Goal: Transaction & Acquisition: Purchase product/service

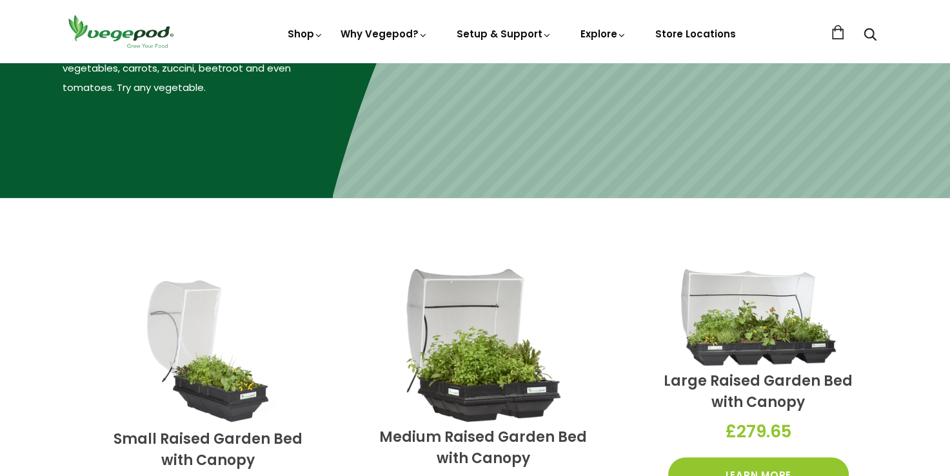
scroll to position [194, 0]
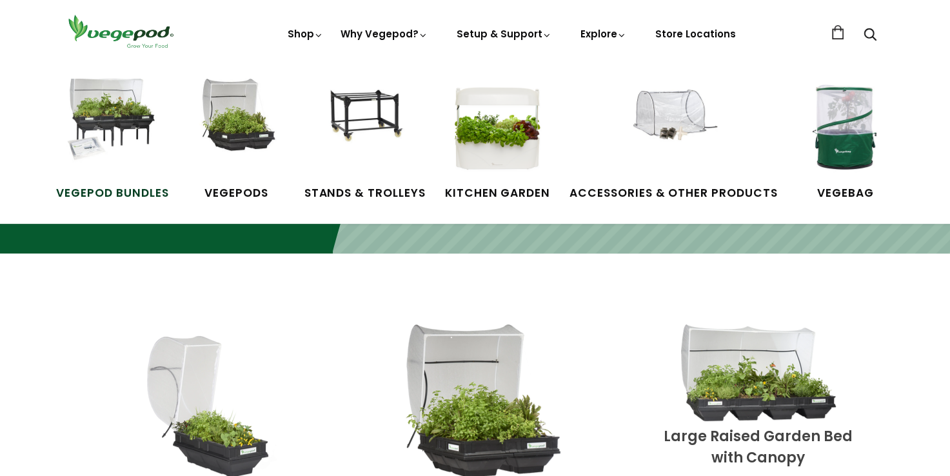
click at [126, 106] on img at bounding box center [112, 127] width 97 height 97
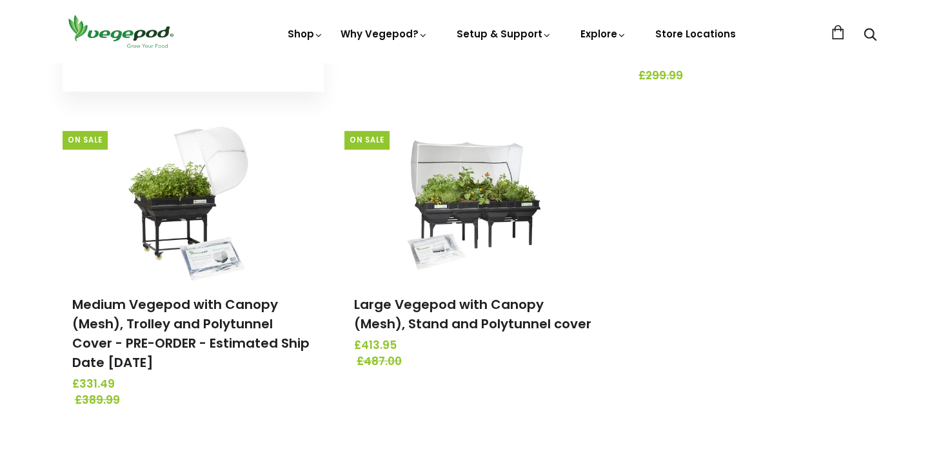
scroll to position [452, 0]
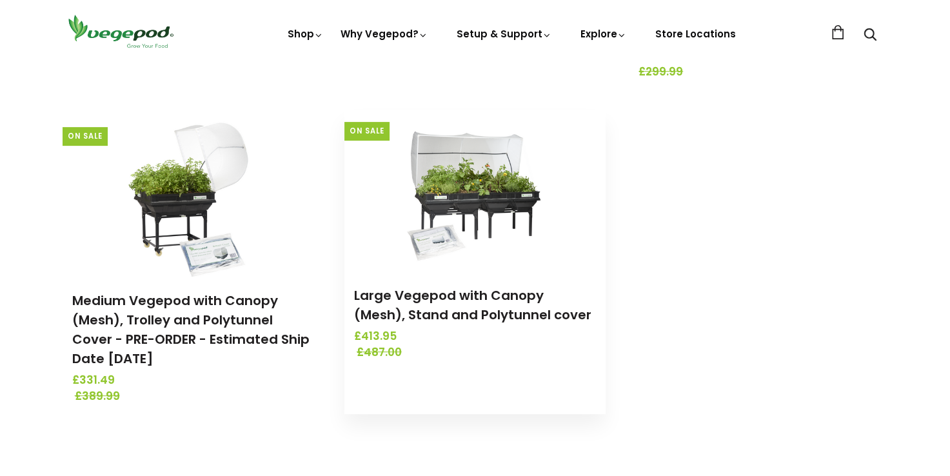
click at [457, 176] on img at bounding box center [475, 190] width 136 height 161
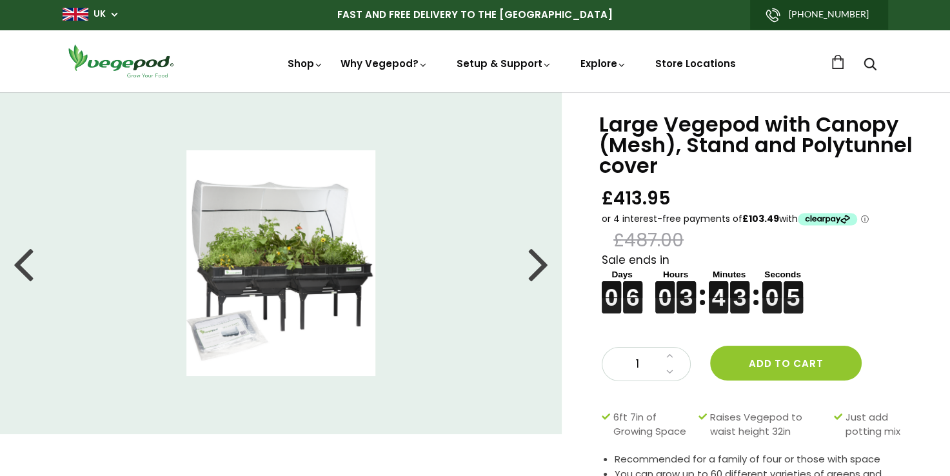
click at [281, 269] on img at bounding box center [281, 263] width 190 height 226
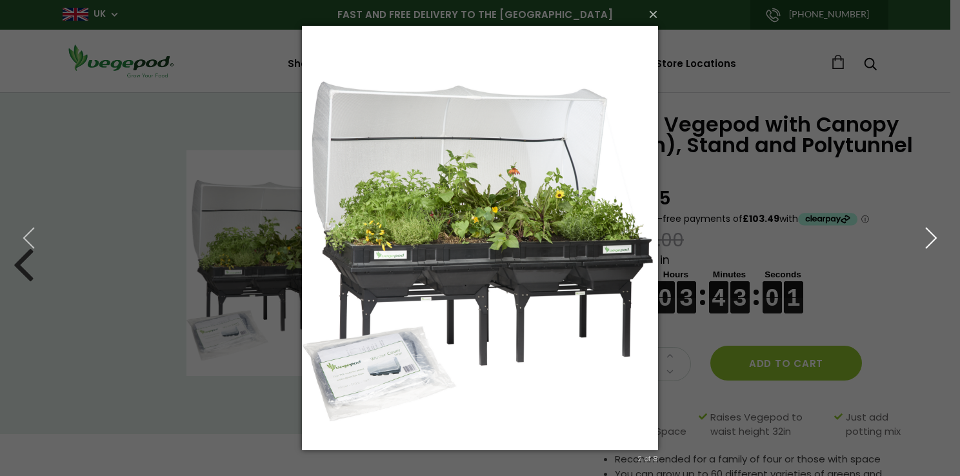
click at [932, 246] on icon "button" at bounding box center [930, 237] width 23 height 23
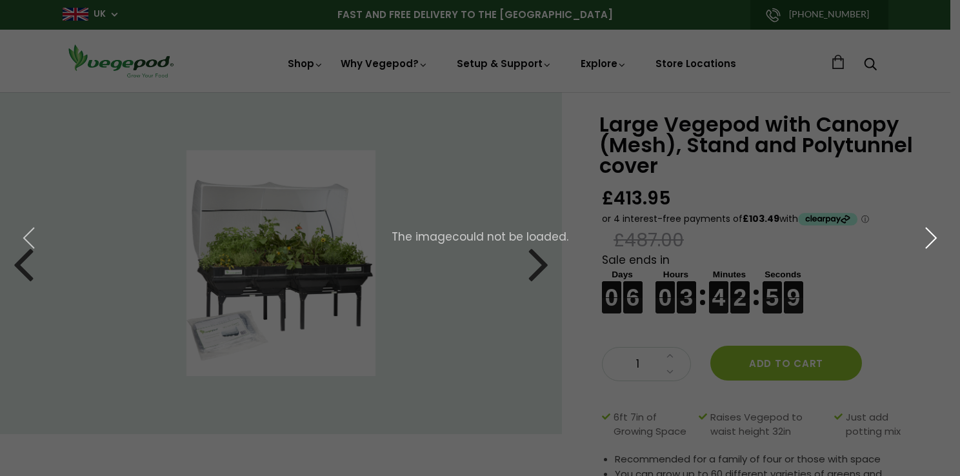
click at [932, 246] on icon "button" at bounding box center [930, 237] width 23 height 23
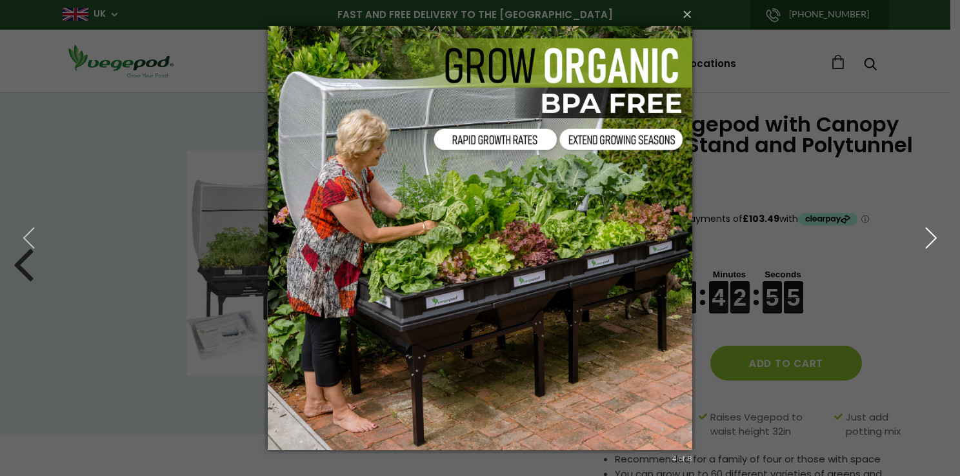
click at [932, 246] on icon "button" at bounding box center [930, 237] width 23 height 23
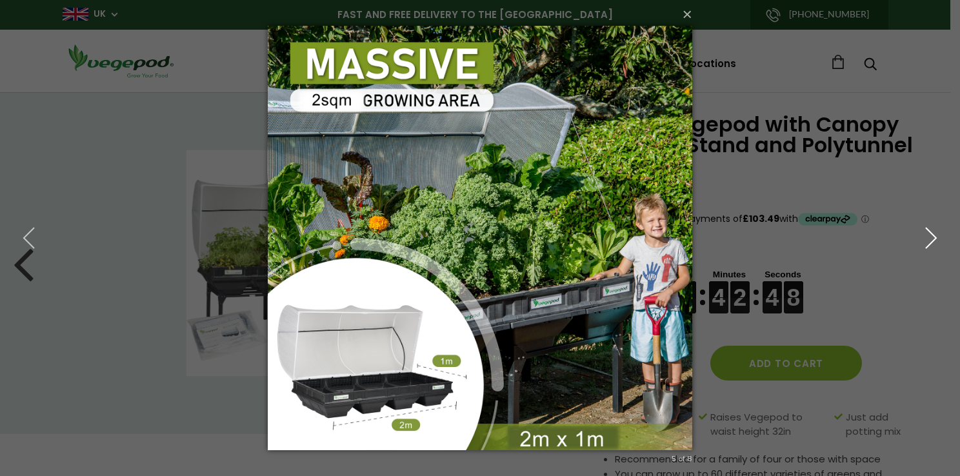
click at [932, 239] on icon "button" at bounding box center [930, 237] width 23 height 23
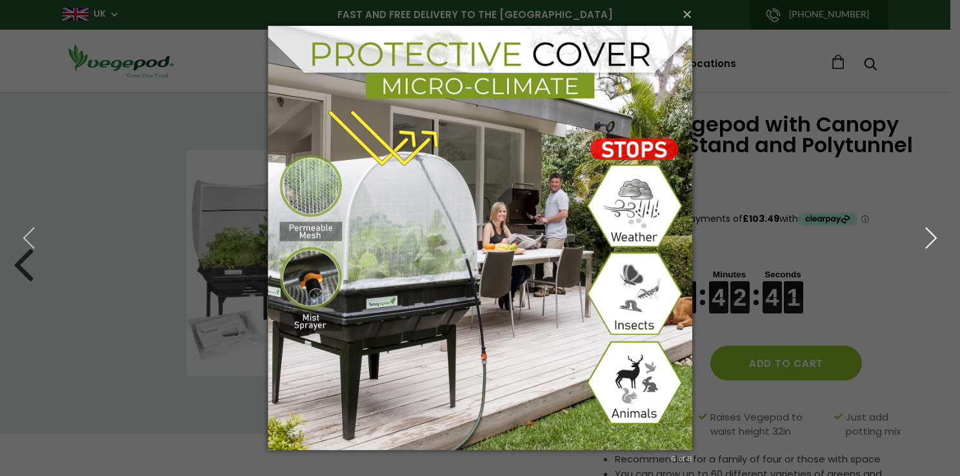
click at [932, 239] on icon "button" at bounding box center [930, 237] width 23 height 23
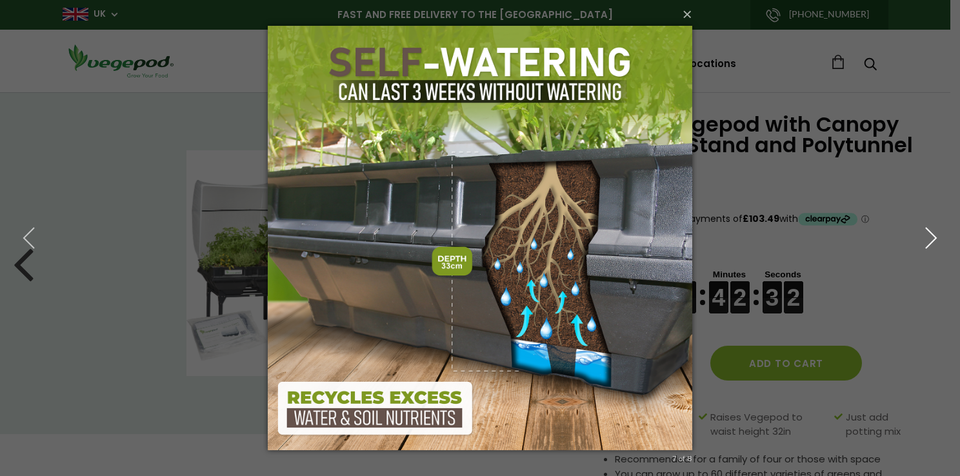
click at [932, 239] on icon "button" at bounding box center [930, 237] width 23 height 23
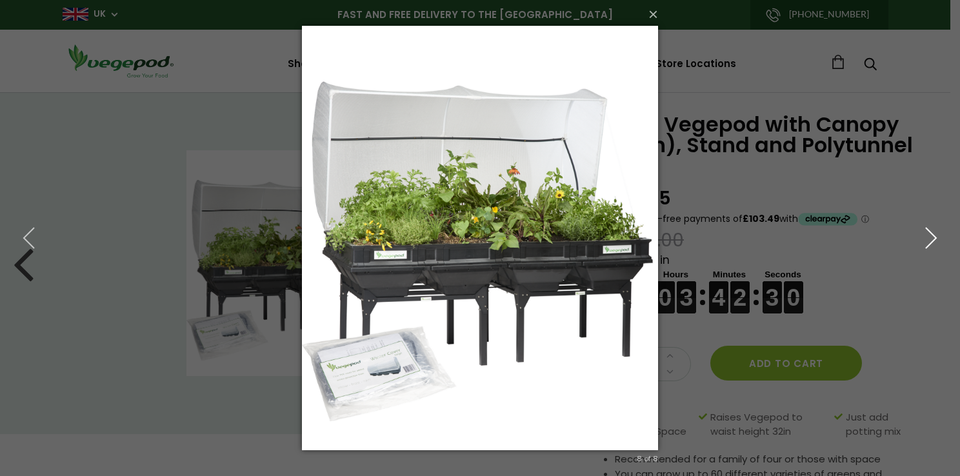
click at [932, 239] on icon "button" at bounding box center [930, 237] width 23 height 23
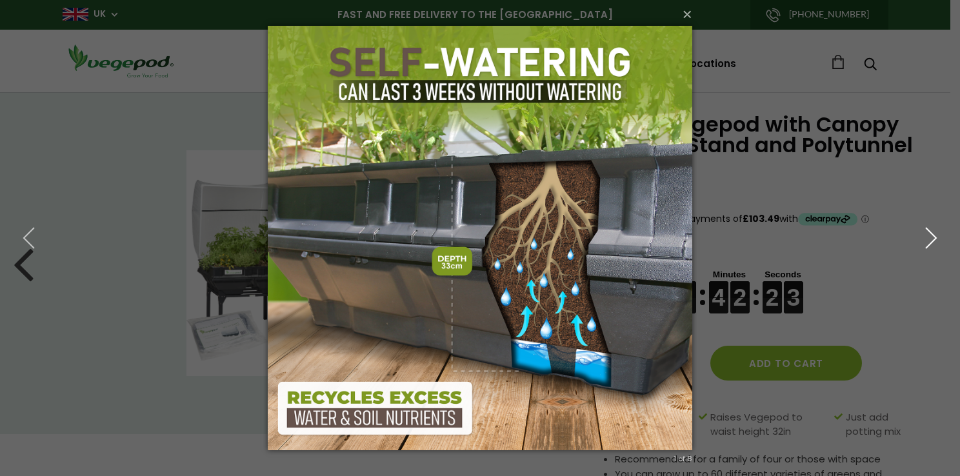
click at [932, 239] on icon "button" at bounding box center [930, 237] width 23 height 23
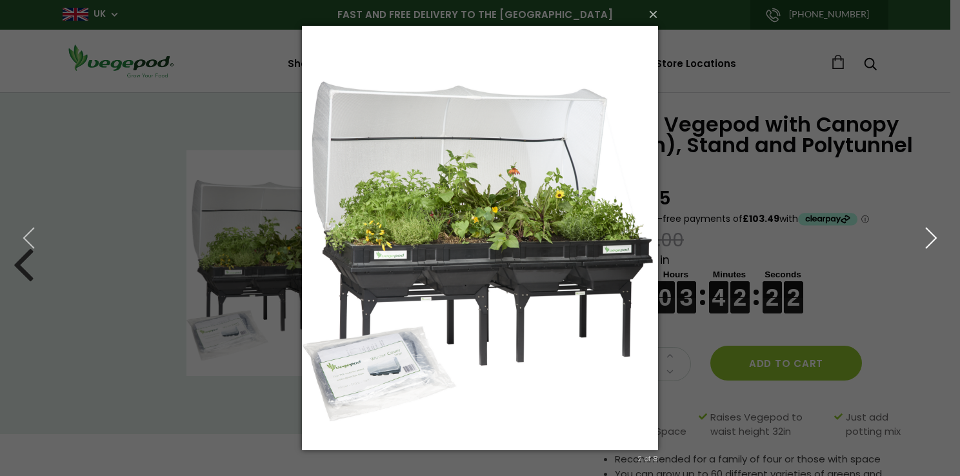
click at [932, 239] on icon "button" at bounding box center [930, 237] width 23 height 23
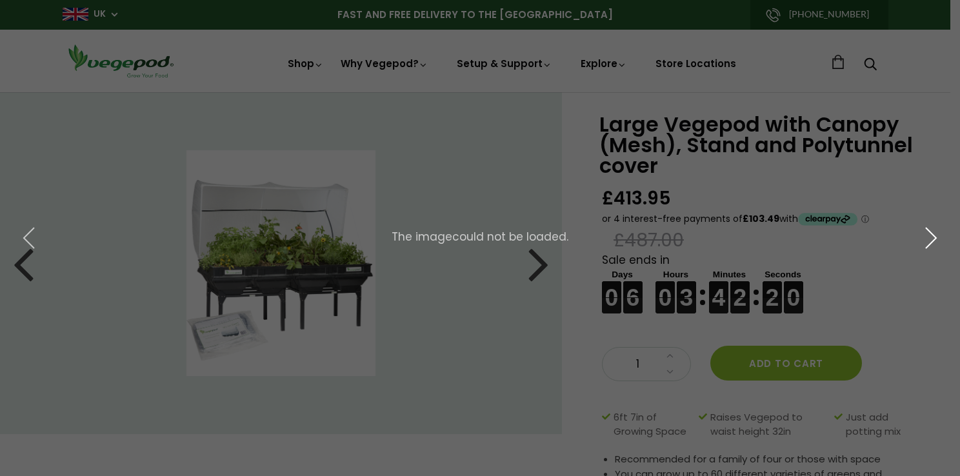
click at [932, 239] on icon "button" at bounding box center [930, 237] width 23 height 23
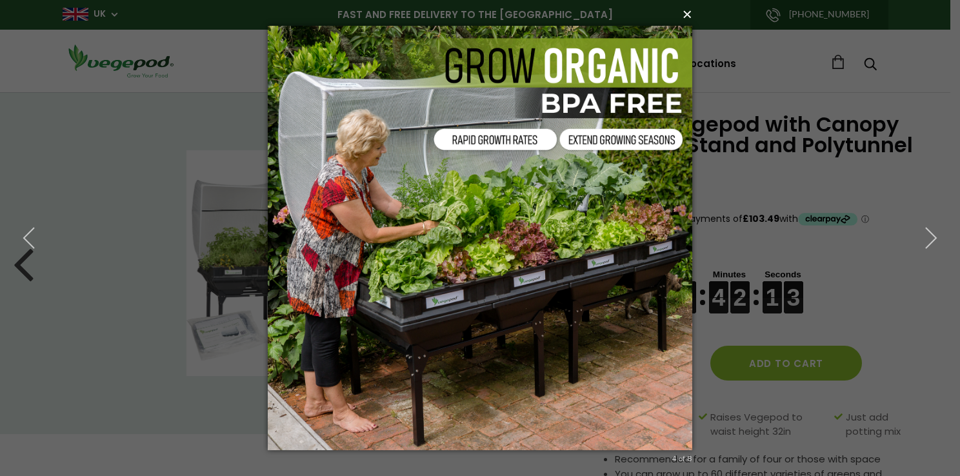
click at [695, 19] on button "×" at bounding box center [484, 14] width 425 height 28
